Goal: Navigation & Orientation: Find specific page/section

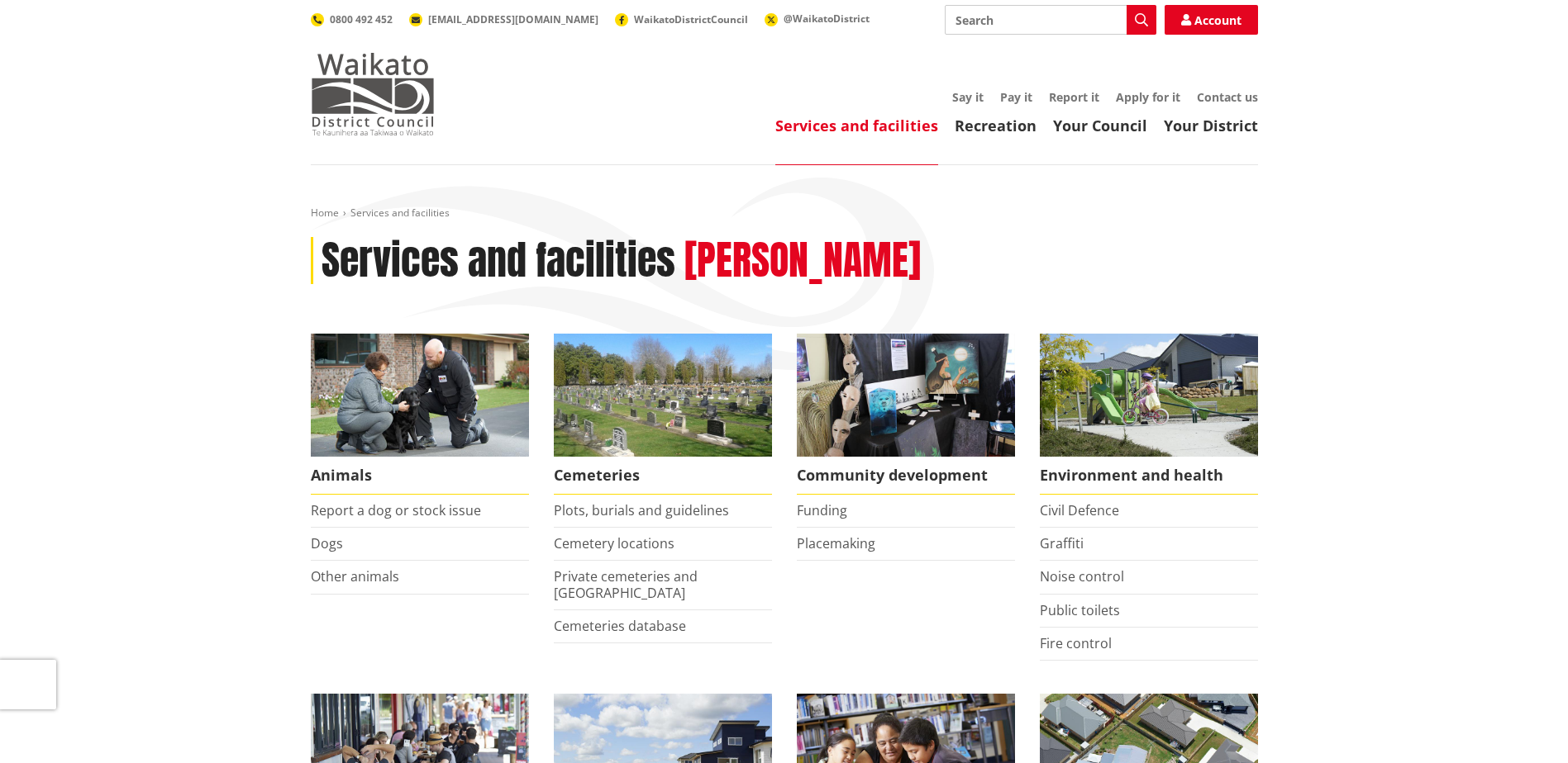
click at [372, 68] on img at bounding box center [373, 94] width 124 height 83
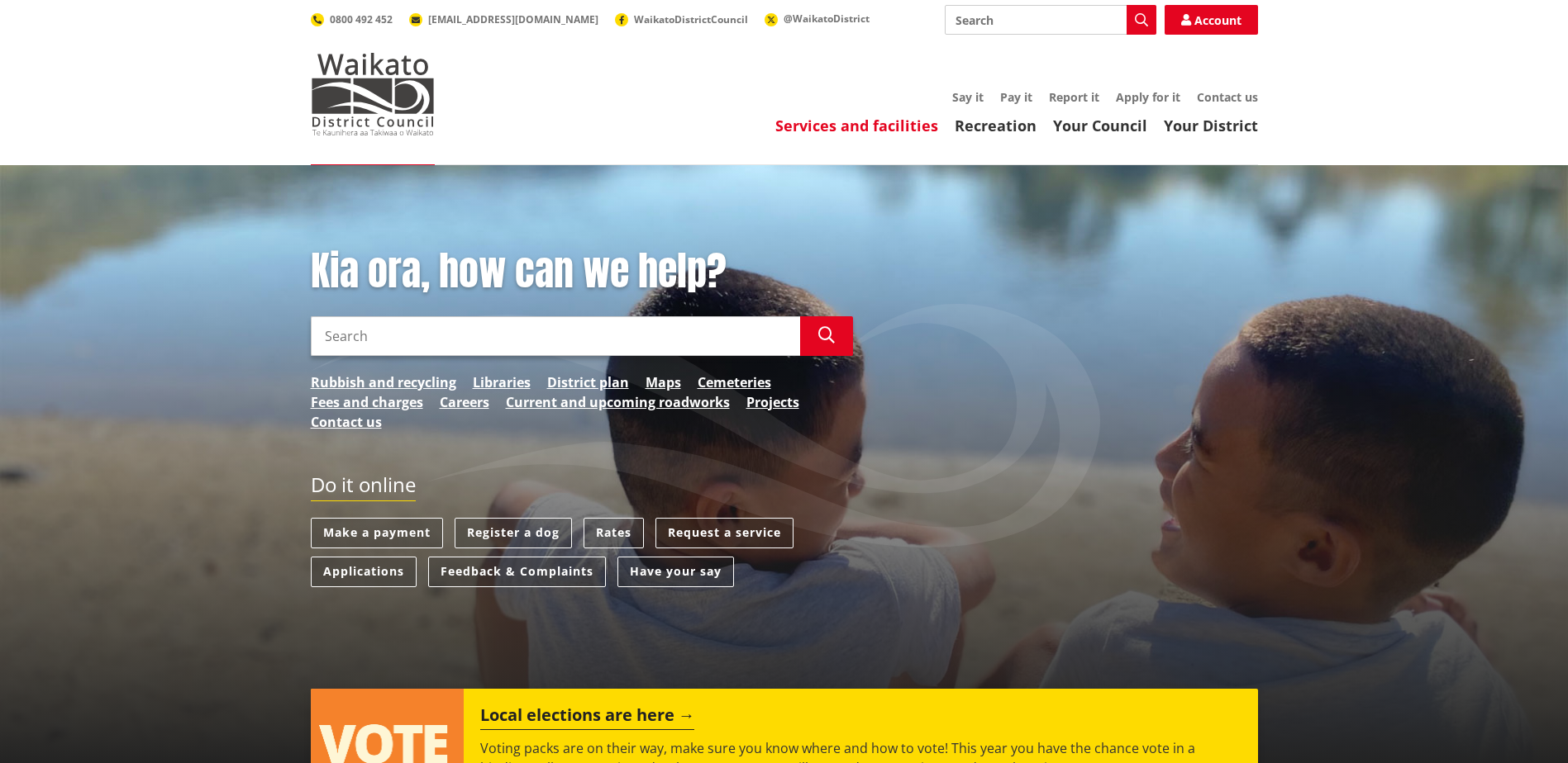
click at [850, 126] on link "Services and facilities" at bounding box center [856, 125] width 163 height 20
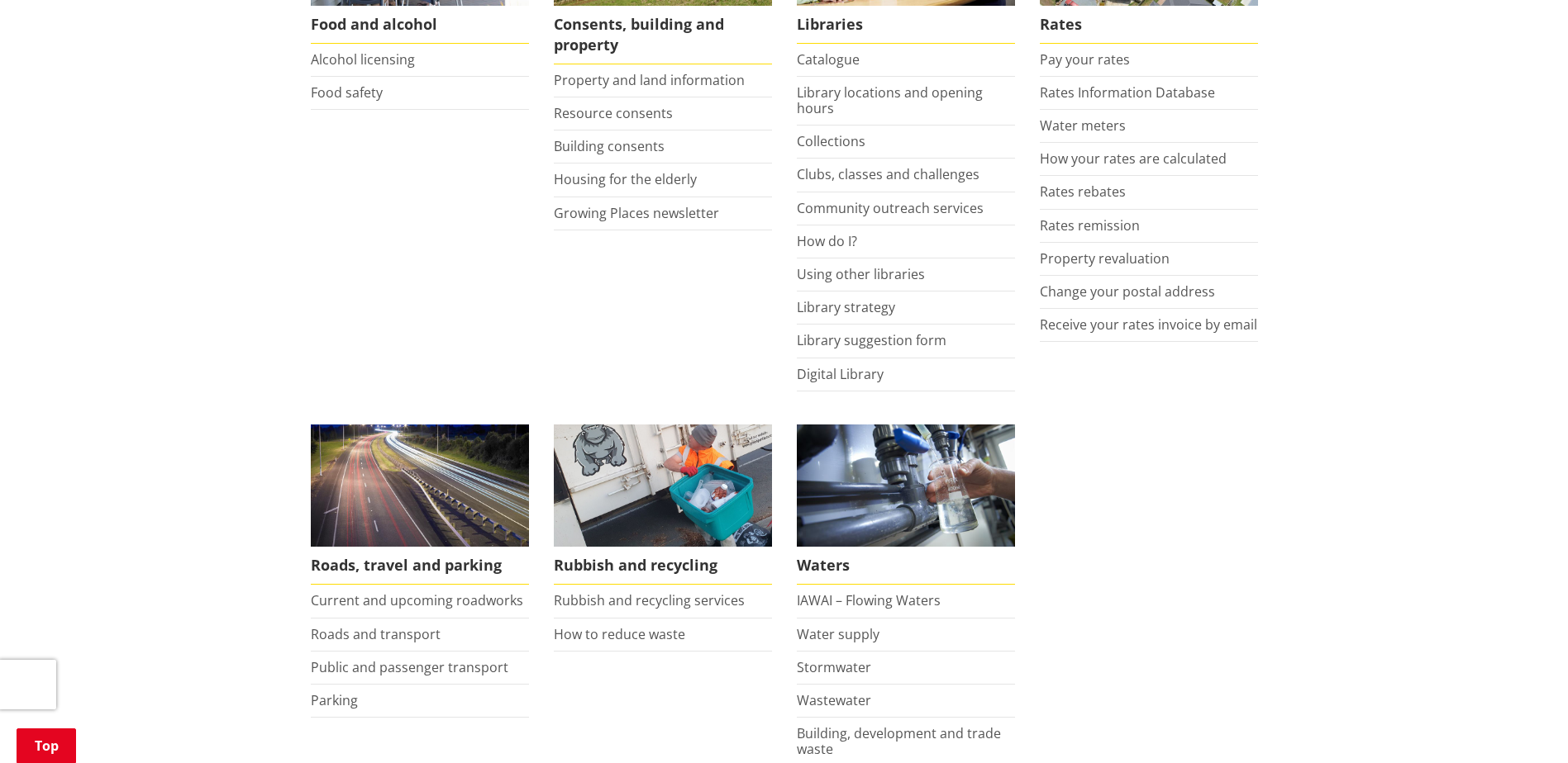
scroll to position [991, 0]
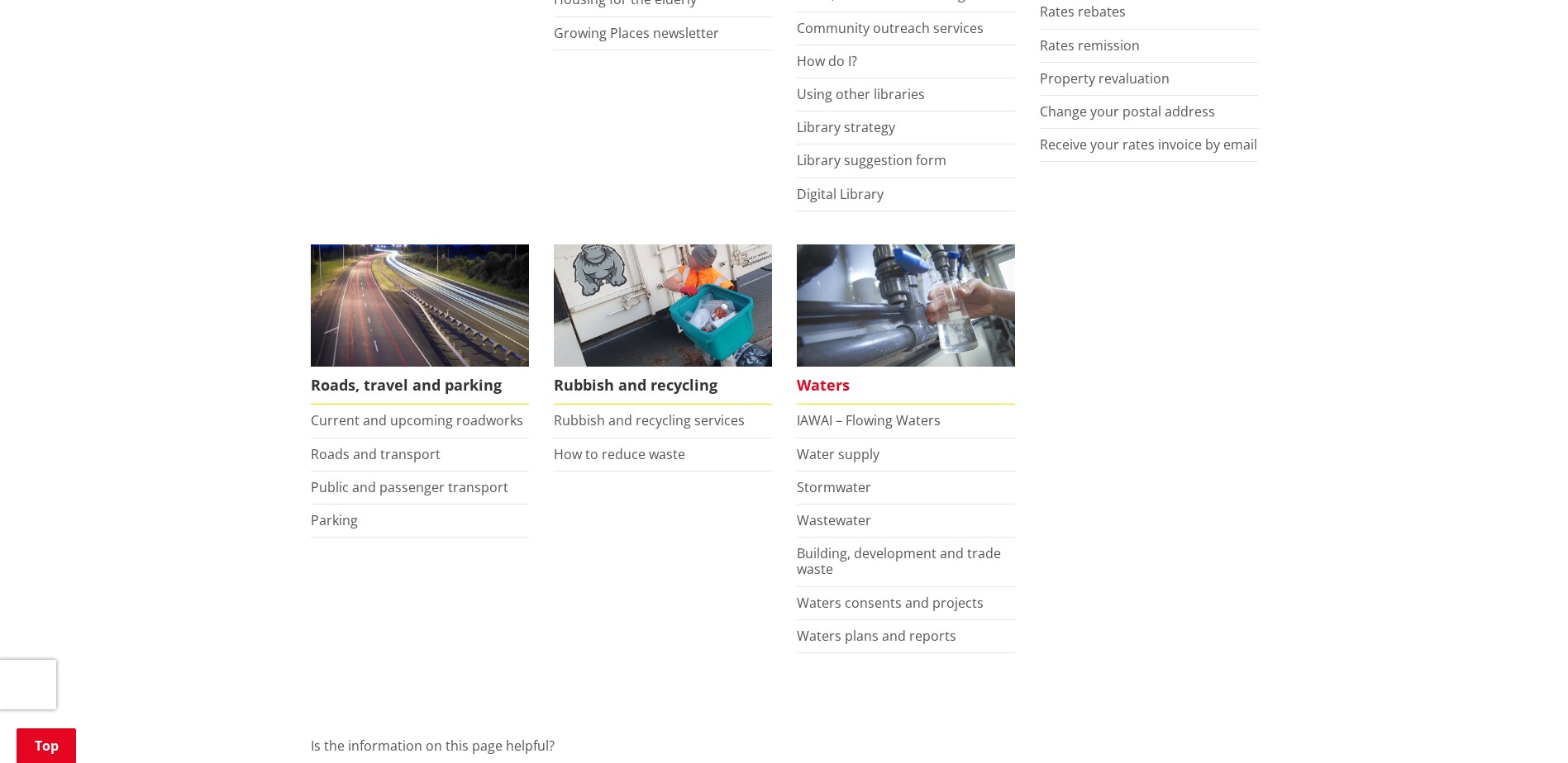
click at [811, 387] on span "Waters" at bounding box center [905, 386] width 218 height 38
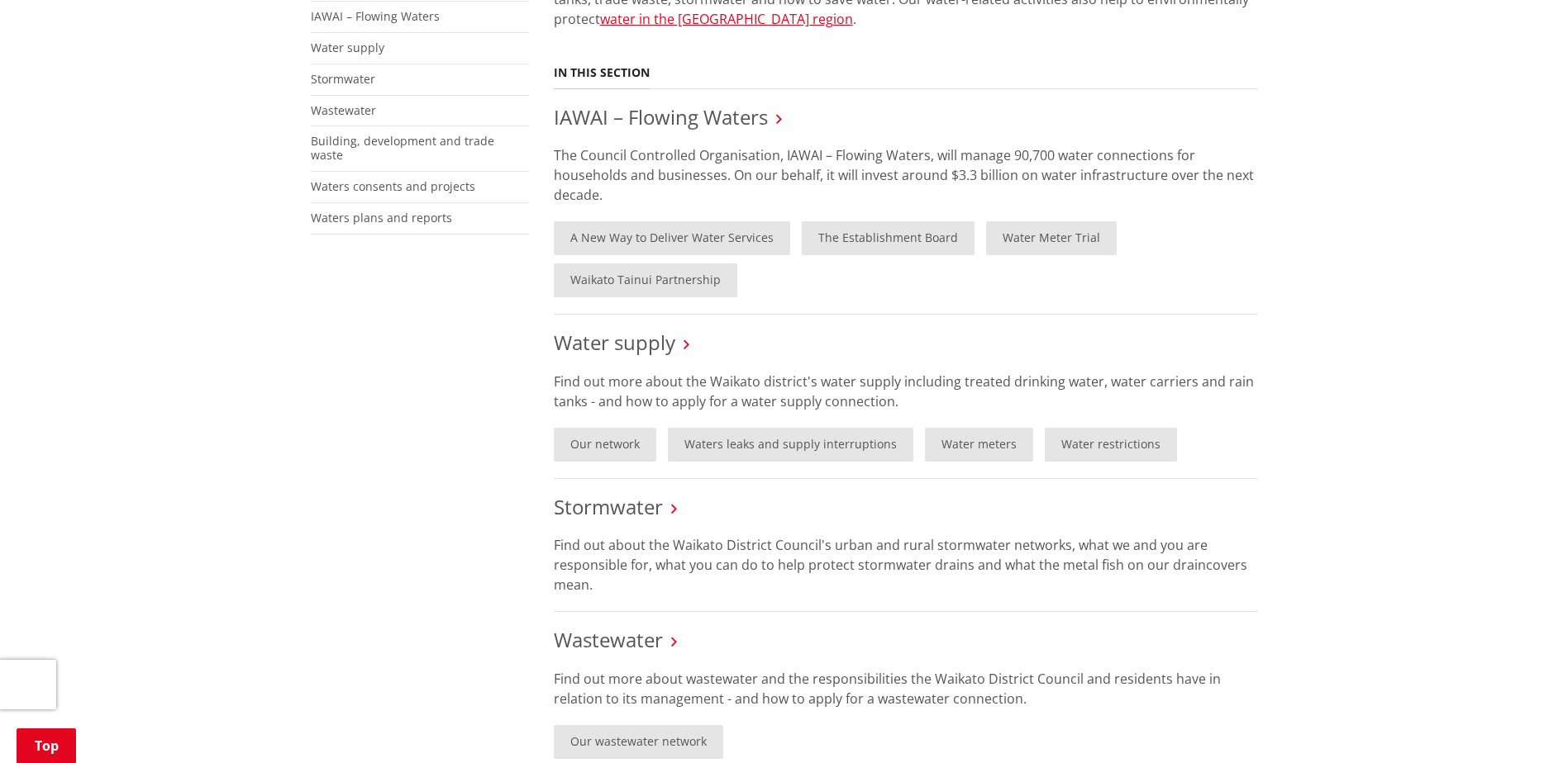
scroll to position [319, 0]
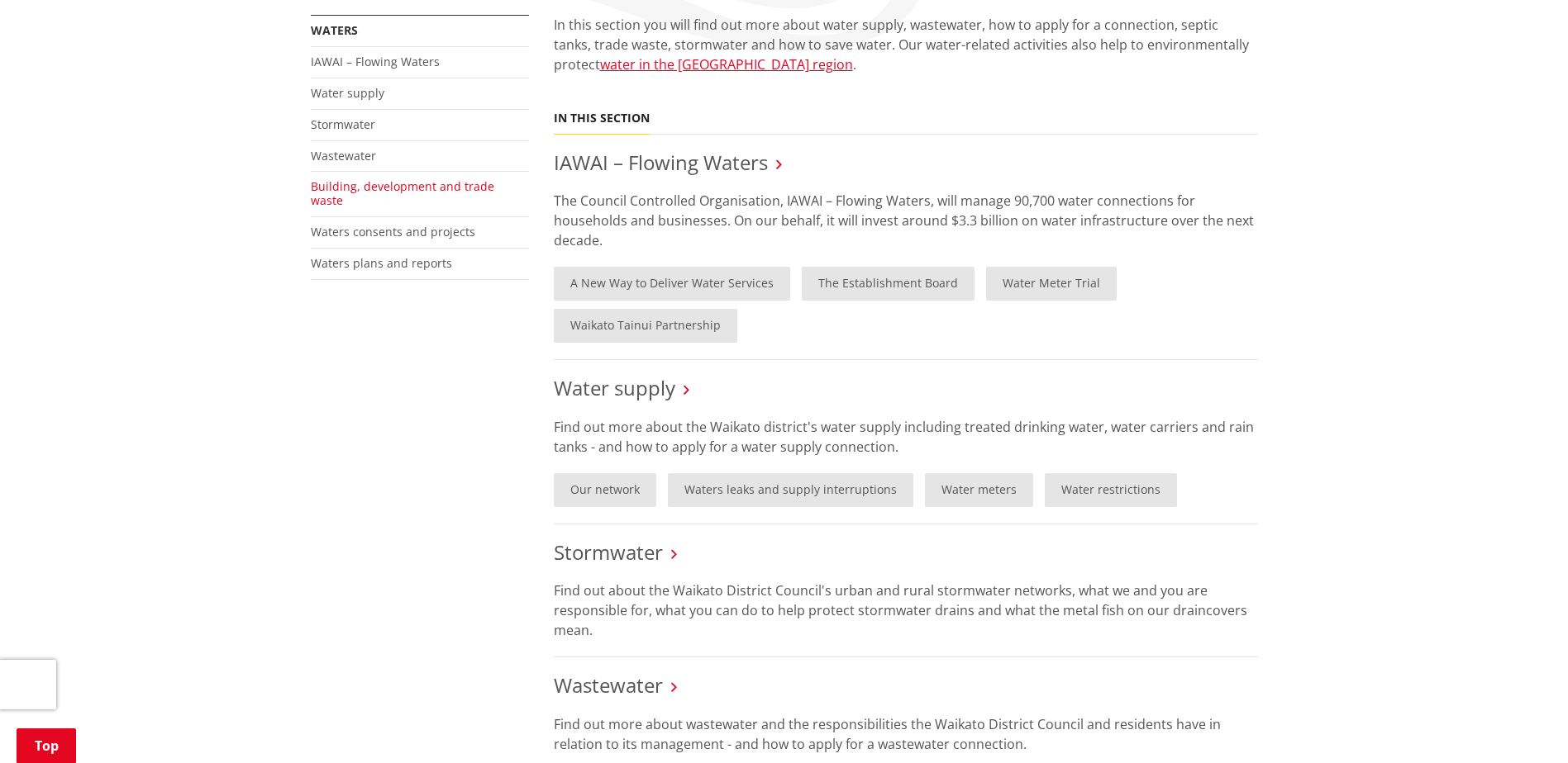
click at [397, 189] on link "Building, development and trade waste" at bounding box center [402, 193] width 184 height 30
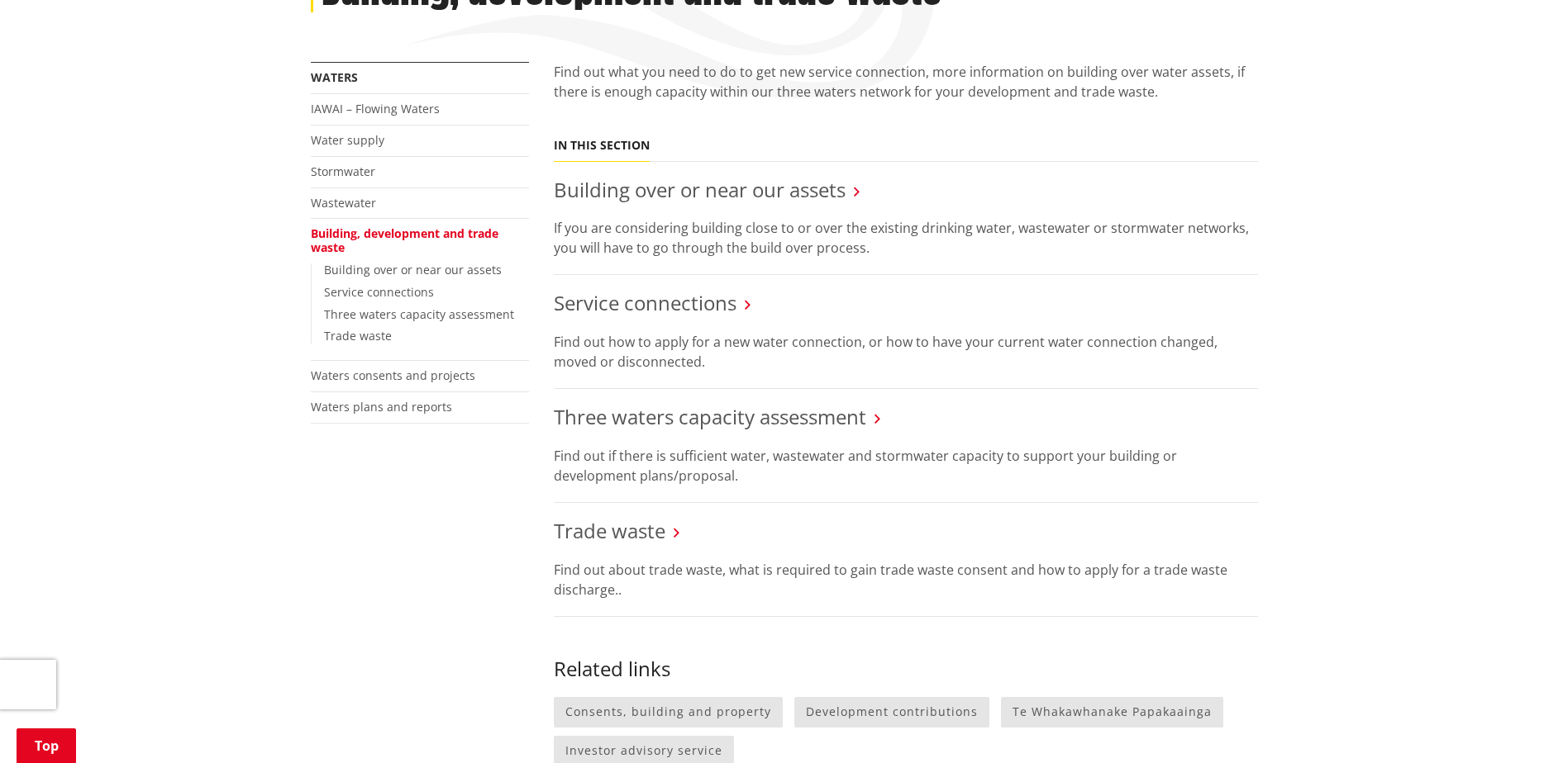
scroll to position [331, 0]
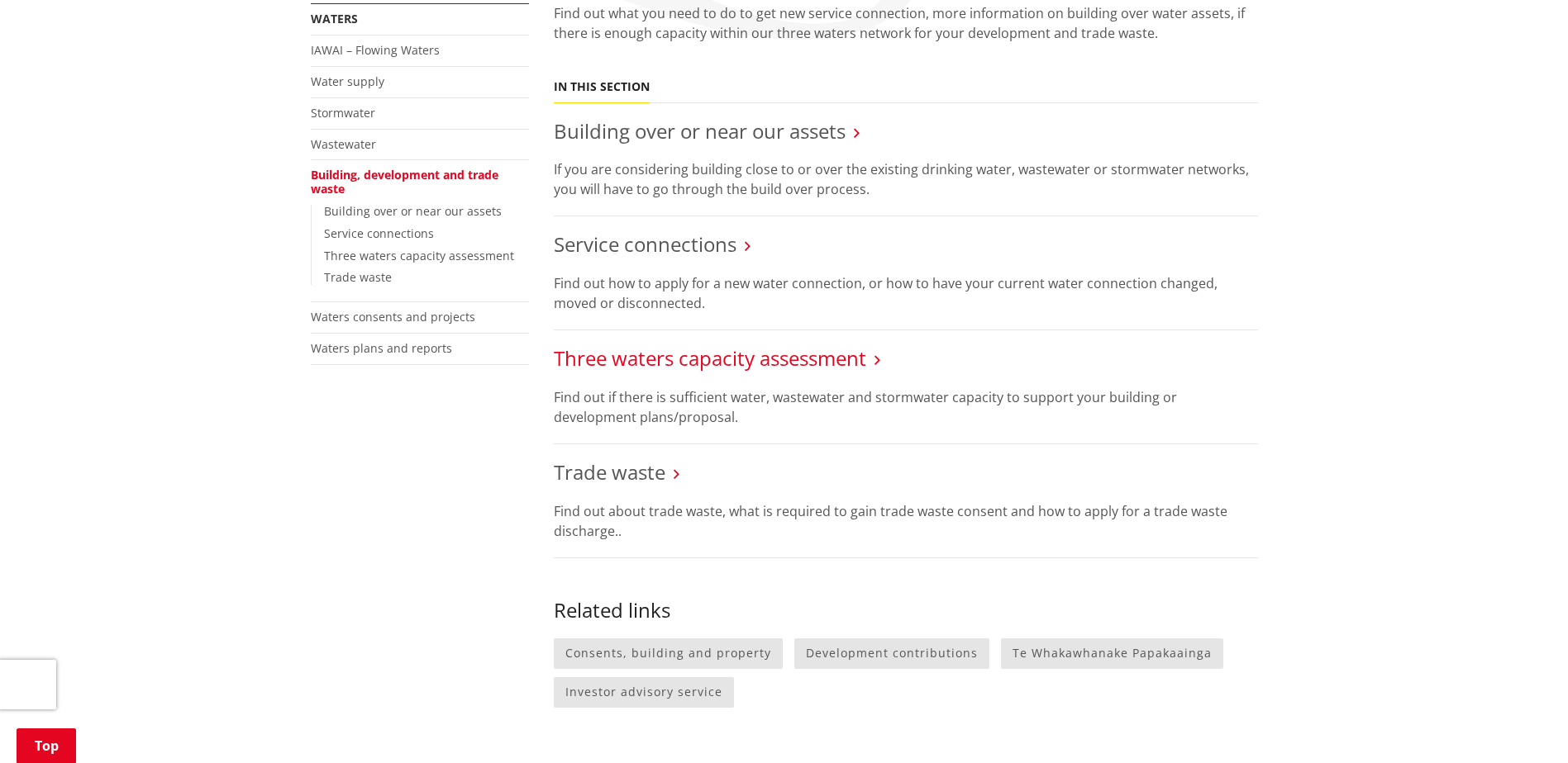
click at [652, 360] on link "Three waters capacity assessment" at bounding box center [710, 358] width 313 height 28
